Goal: Find specific page/section: Find specific page/section

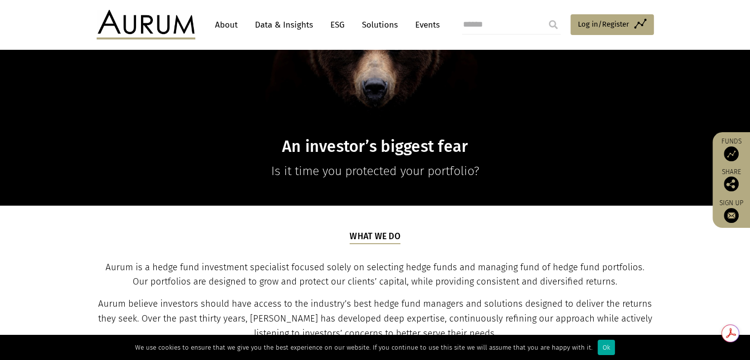
scroll to position [142, 0]
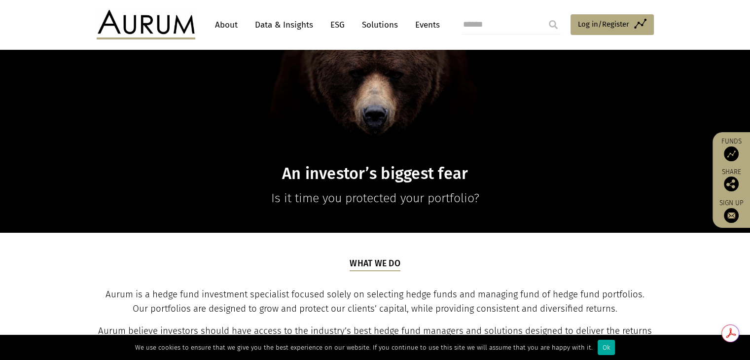
click at [226, 30] on link "About" at bounding box center [226, 25] width 33 height 18
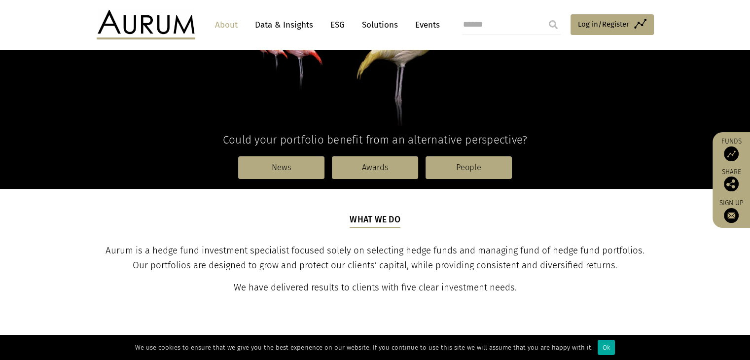
scroll to position [197, 0]
click at [446, 164] on link "People" at bounding box center [469, 167] width 86 height 23
